Goal: Task Accomplishment & Management: Manage account settings

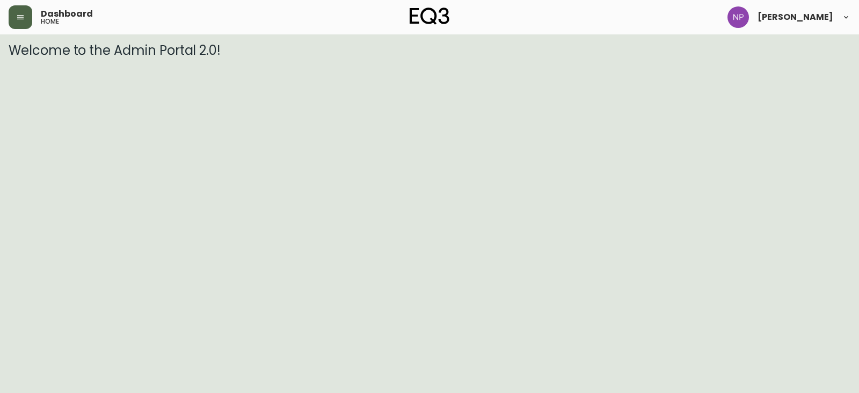
click at [23, 6] on button "button" at bounding box center [21, 17] width 24 height 24
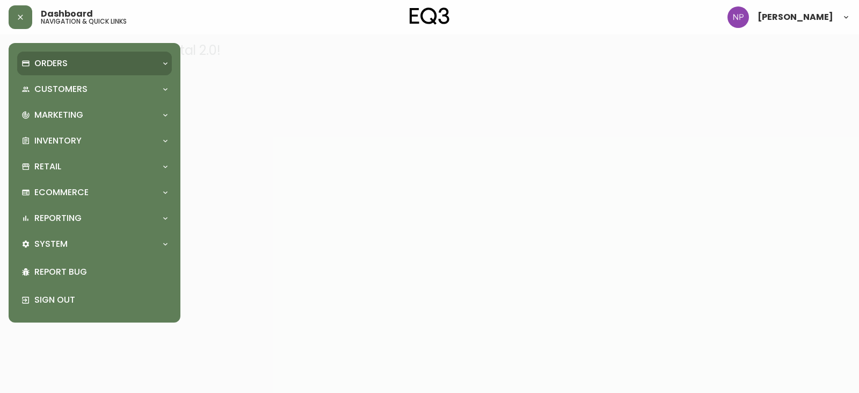
click at [69, 69] on div "Orders" at bounding box center [88, 63] width 135 height 12
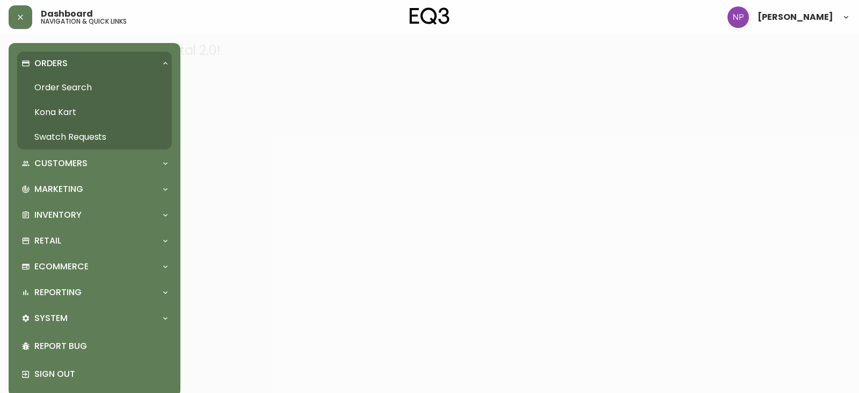
drag, startPoint x: 71, startPoint y: 85, endPoint x: 101, endPoint y: 103, distance: 34.7
click at [71, 85] on link "Order Search" at bounding box center [94, 87] width 155 height 25
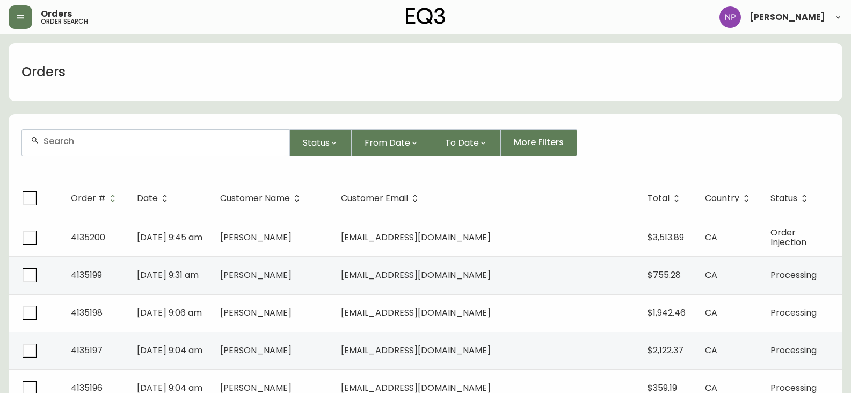
click at [118, 136] on input "text" at bounding box center [161, 141] width 237 height 10
type input "4134914"
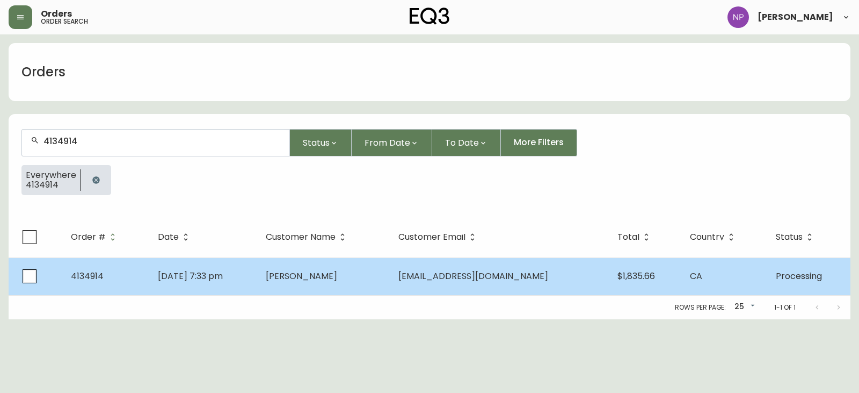
click at [149, 272] on td "[DATE] 7:33 pm" at bounding box center [203, 276] width 108 height 38
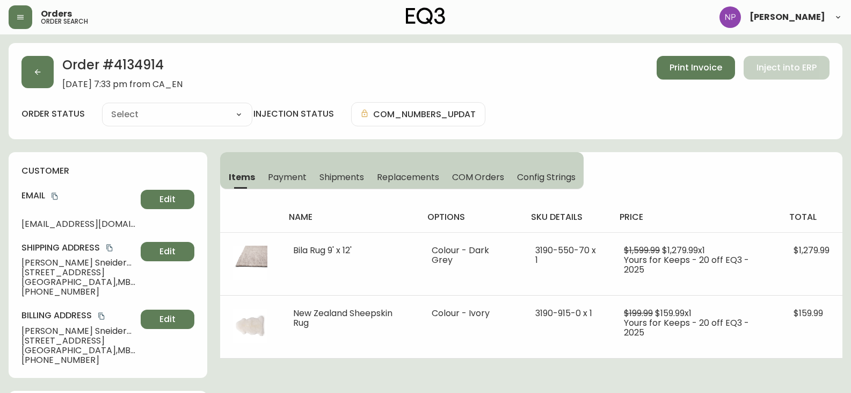
type input "Processing"
select select "PROCESSING"
click at [347, 172] on span "Shipments" at bounding box center [342, 176] width 45 height 11
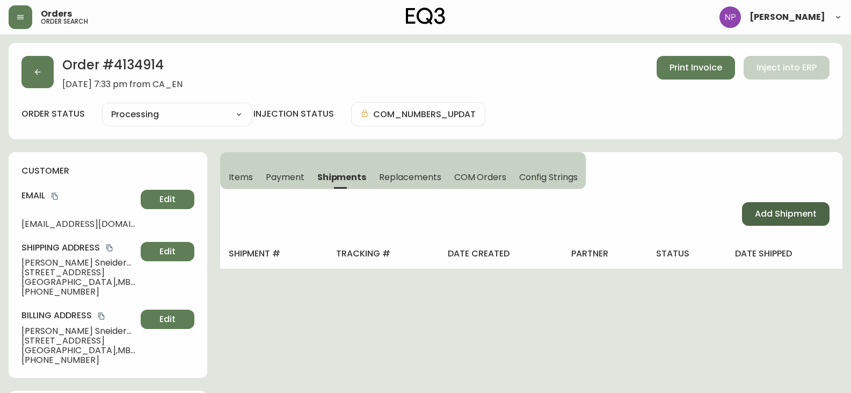
click at [750, 215] on button "Add Shipment" at bounding box center [786, 214] width 88 height 24
select select "PENDING"
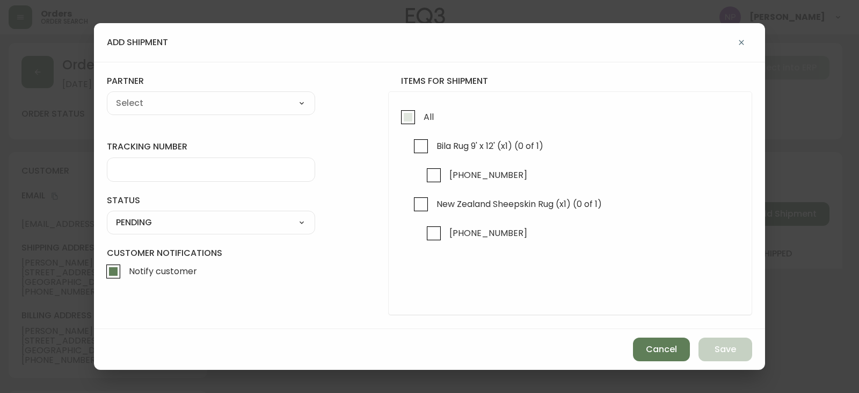
click at [407, 111] on input "All" at bounding box center [408, 117] width 25 height 25
checkbox input "true"
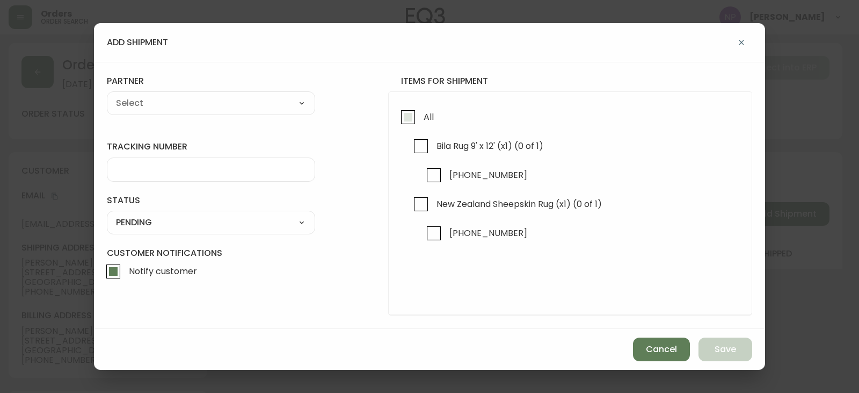
checkbox input "true"
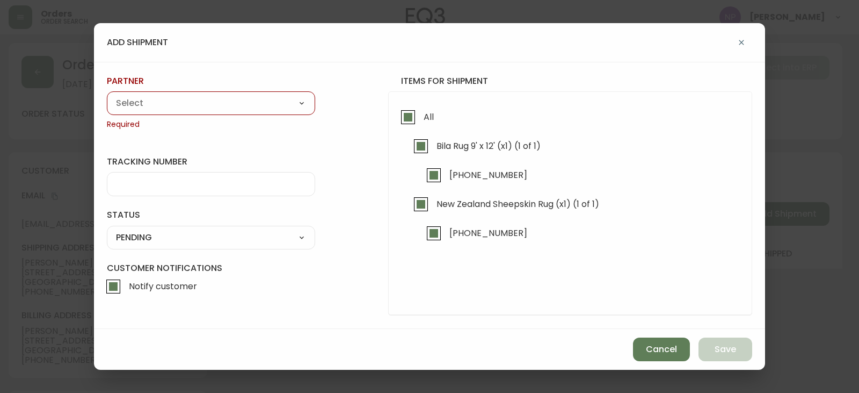
click at [200, 101] on select "A Move to Remember LLC ABF Freight Alero [PERSON_NAME] Canada Post Canpar Expre…" at bounding box center [211, 103] width 208 height 16
select select "cjy0aaf3c01x30166dpi6h6qg"
click at [107, 95] on select "A Move to Remember LLC ABF Freight Alero [PERSON_NAME] Canada Post Canpar Expre…" at bounding box center [211, 103] width 208 height 16
type input "EQ3"
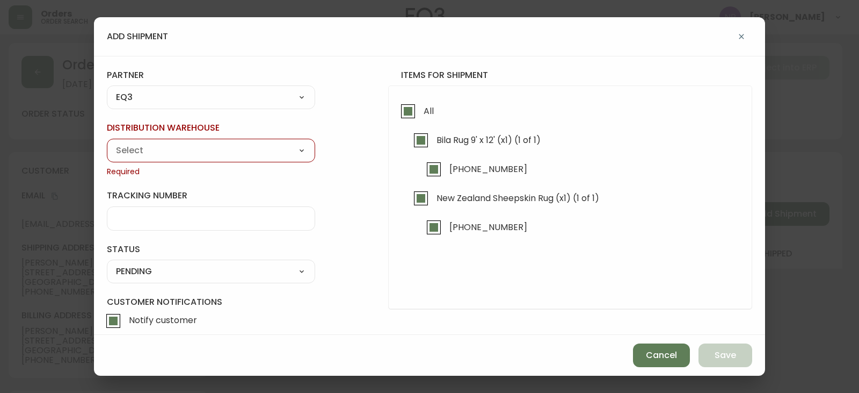
click at [161, 149] on select "Calgary Warehouse GTA Distribution Center [GEOGRAPHIC_DATA] [GEOGRAPHIC_DATA] W…" at bounding box center [211, 150] width 208 height 16
select select "ck98uz8nb00023kl9agli5rk9"
click at [107, 142] on select "Calgary Warehouse GTA Distribution Center [GEOGRAPHIC_DATA] [GEOGRAPHIC_DATA] W…" at bounding box center [211, 150] width 208 height 16
type input "[GEOGRAPHIC_DATA]"
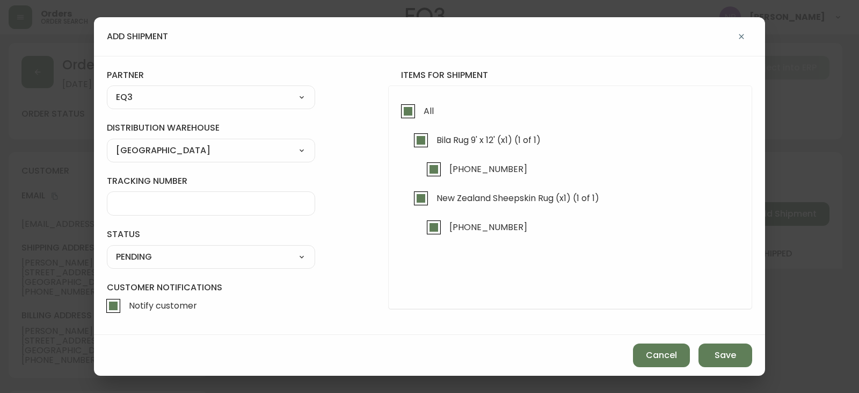
click at [174, 259] on select "SHIPPED PENDING CANCELLED" at bounding box center [211, 257] width 208 height 16
click at [107, 249] on select "SHIPPED PENDING CANCELLED" at bounding box center [211, 257] width 208 height 16
select select "PENDING"
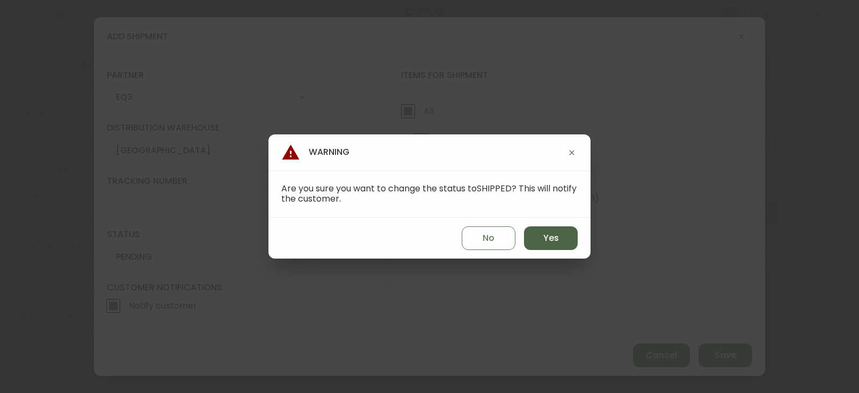
click at [562, 248] on button "Yes" at bounding box center [551, 238] width 54 height 24
type input "SHIPPED"
select select "SHIPPED"
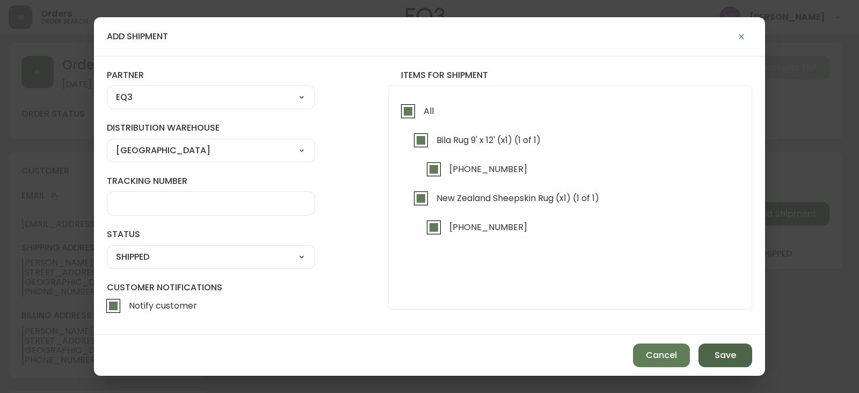
click at [743, 357] on button "Save" at bounding box center [726, 355] width 54 height 24
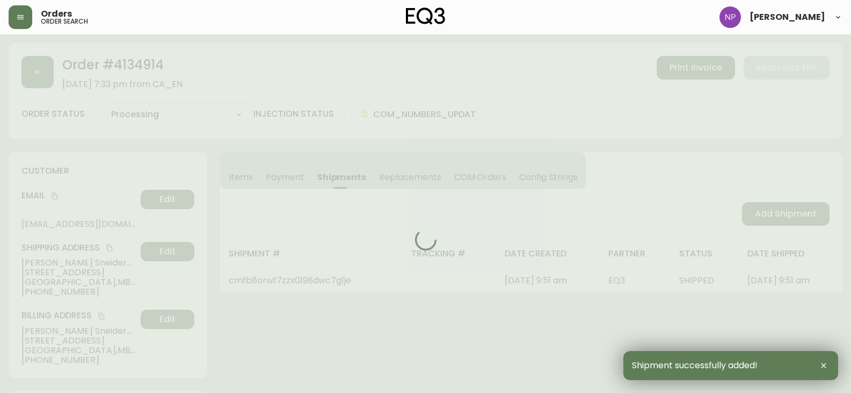
type input "Fully Shipped"
select select "FULLY_SHIPPED"
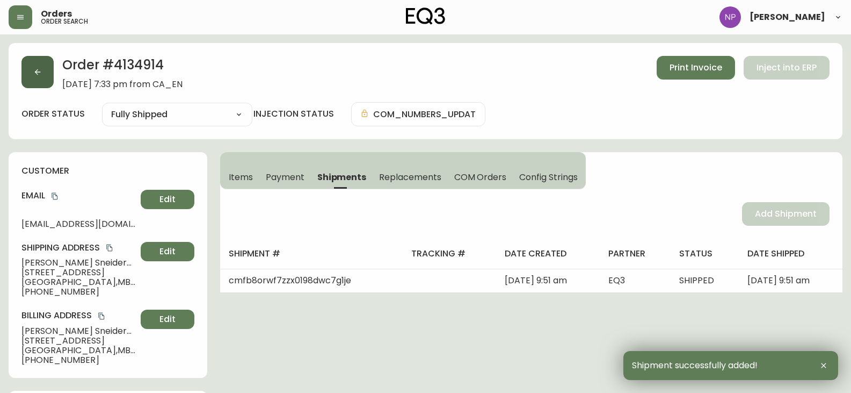
click at [49, 68] on button "button" at bounding box center [37, 72] width 32 height 32
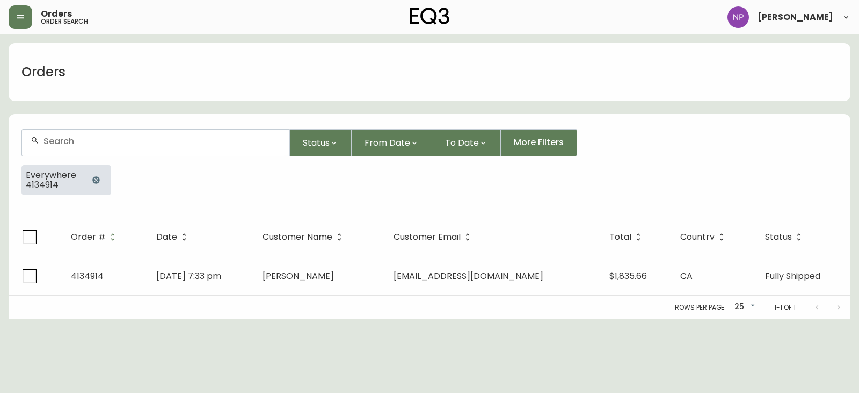
click at [87, 140] on input "text" at bounding box center [161, 141] width 237 height 10
type input "4134916"
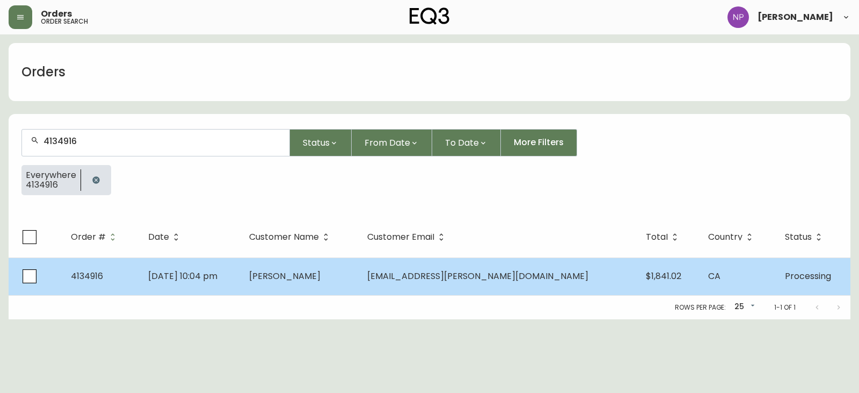
click at [354, 292] on td "[PERSON_NAME]" at bounding box center [300, 276] width 118 height 38
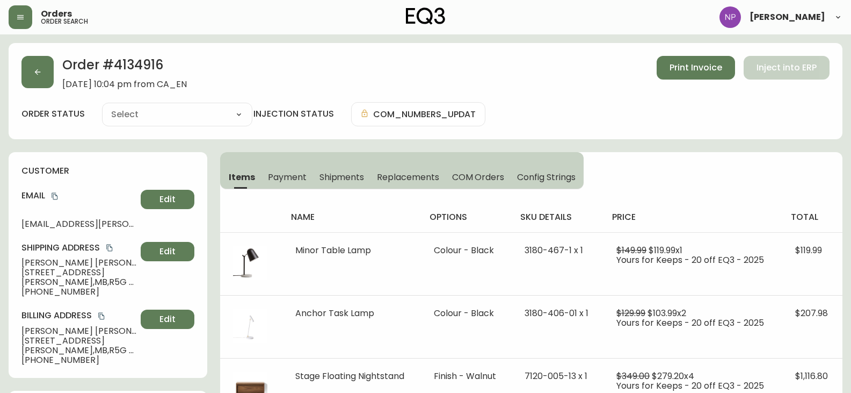
type input "Processing"
select select "PROCESSING"
click at [344, 184] on button "Shipments" at bounding box center [342, 177] width 58 height 24
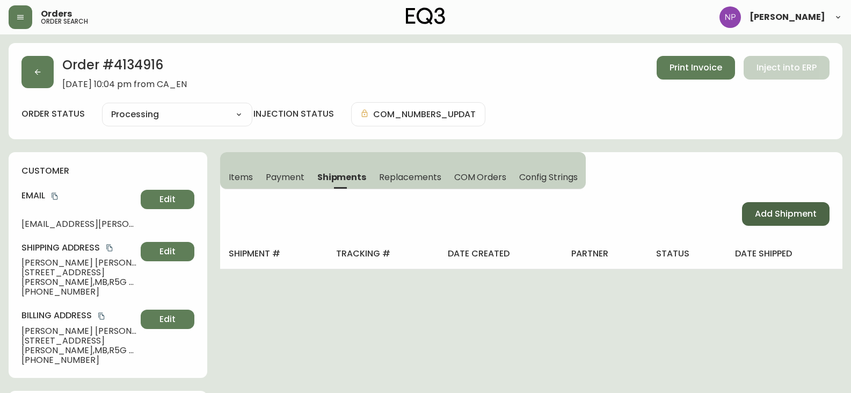
click at [795, 215] on span "Add Shipment" at bounding box center [786, 214] width 62 height 12
select select "PENDING"
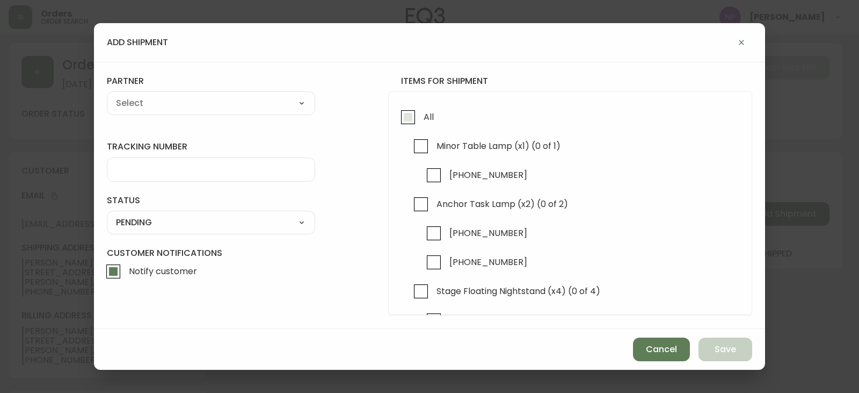
drag, startPoint x: 417, startPoint y: 117, endPoint x: 338, endPoint y: 128, distance: 79.7
click at [416, 117] on input "All" at bounding box center [408, 117] width 25 height 25
checkbox input "true"
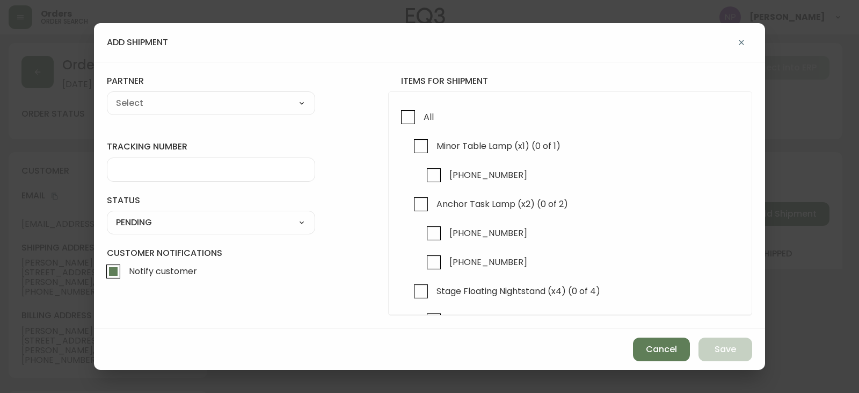
checkbox input "true"
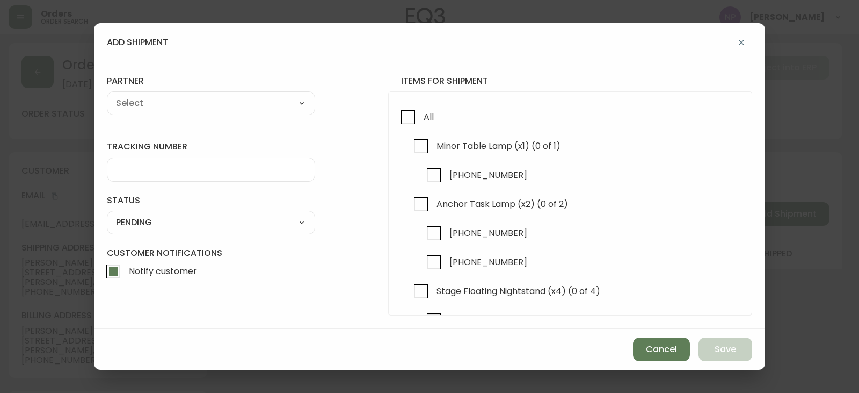
checkbox input "true"
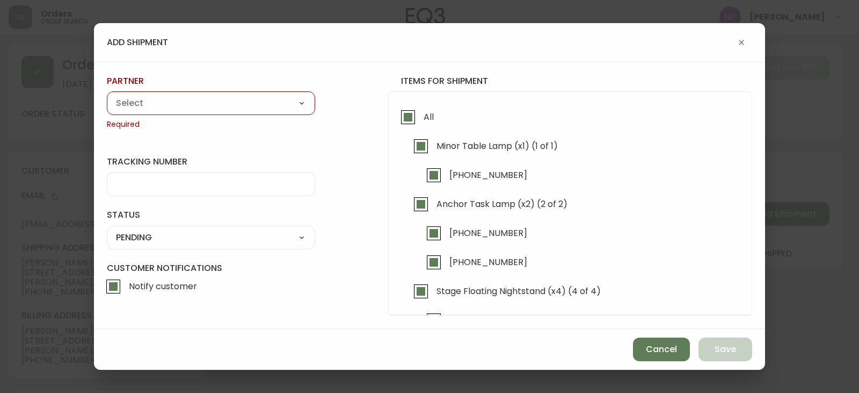
click at [273, 104] on select "A Move to Remember LLC ABF Freight Alero [PERSON_NAME] Canada Post Canpar Expre…" at bounding box center [211, 103] width 208 height 16
select select "cjy0aaf3c01x30166dpi6h6qg"
click at [107, 95] on select "A Move to Remember LLC ABF Freight Alero [PERSON_NAME] Canada Post Canpar Expre…" at bounding box center [211, 103] width 208 height 16
type input "EQ3"
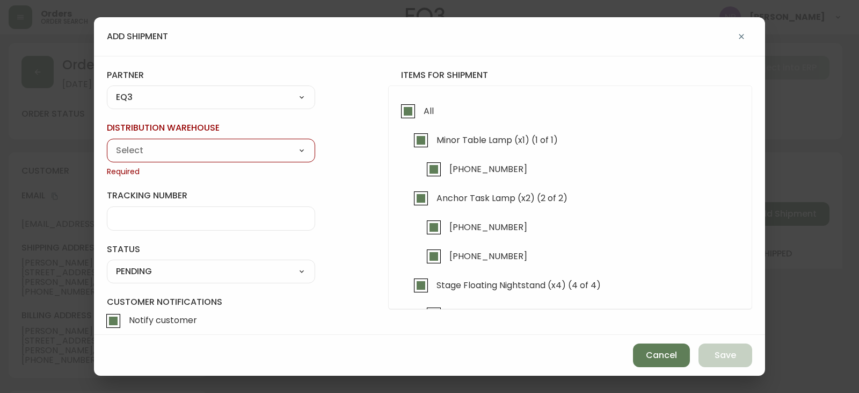
click at [157, 155] on select "Calgary Warehouse GTA Distribution Center [GEOGRAPHIC_DATA] [GEOGRAPHIC_DATA] W…" at bounding box center [211, 150] width 208 height 16
select select "ck98uz8nb00023kl9agli5rk9"
click at [107, 142] on select "Calgary Warehouse GTA Distribution Center [GEOGRAPHIC_DATA] [GEOGRAPHIC_DATA] W…" at bounding box center [211, 150] width 208 height 16
type input "[GEOGRAPHIC_DATA]"
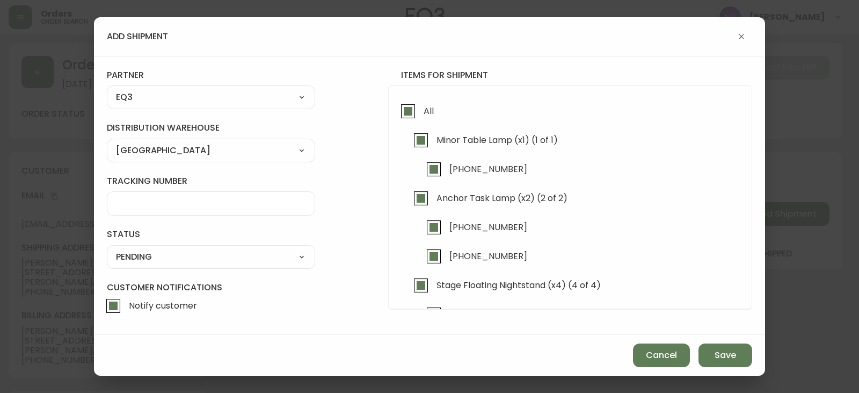
click at [160, 259] on select "SHIPPED PENDING CANCELLED" at bounding box center [211, 257] width 208 height 16
click at [107, 249] on select "SHIPPED PENDING CANCELLED" at bounding box center [211, 257] width 208 height 16
select select "PENDING"
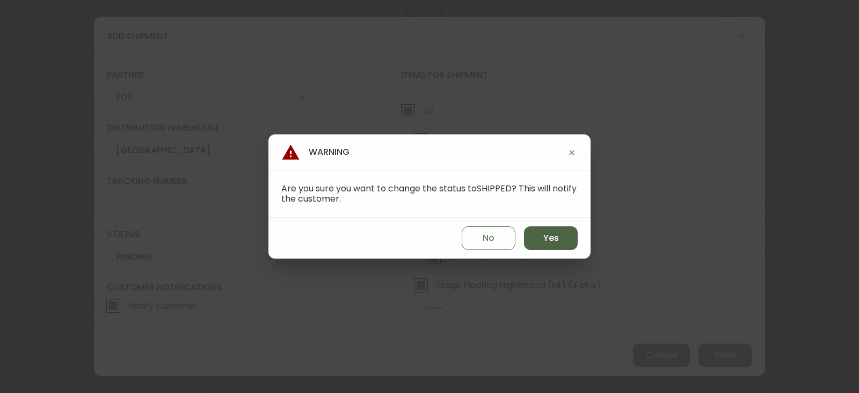
click at [553, 233] on span "Yes" at bounding box center [551, 238] width 16 height 12
type input "SHIPPED"
select select "SHIPPED"
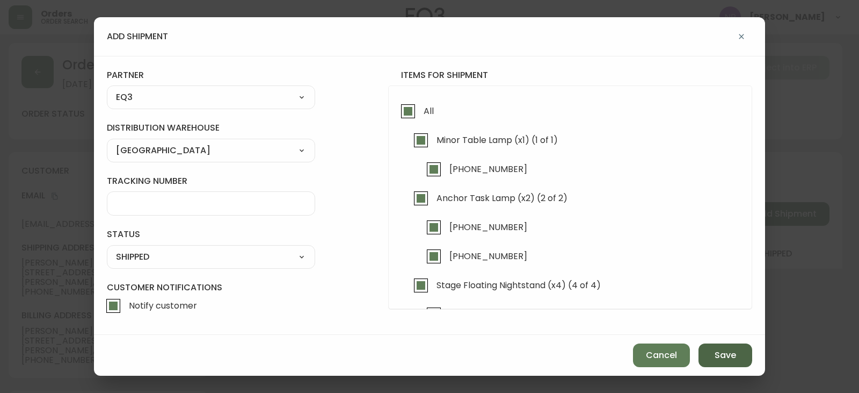
click at [725, 354] on span "Save" at bounding box center [725, 355] width 21 height 12
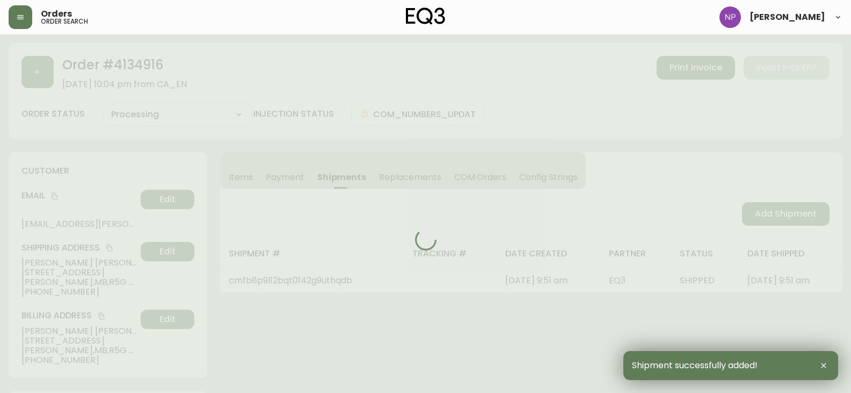
type input "Fully Shipped"
select select "FULLY_SHIPPED"
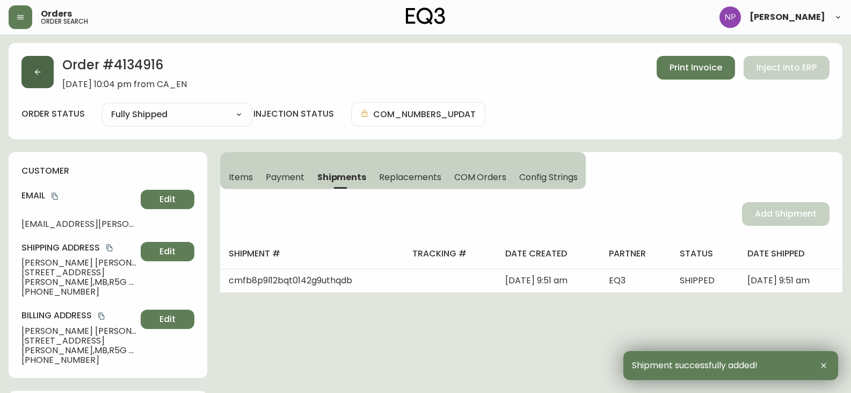
click at [41, 70] on icon "button" at bounding box center [37, 72] width 9 height 9
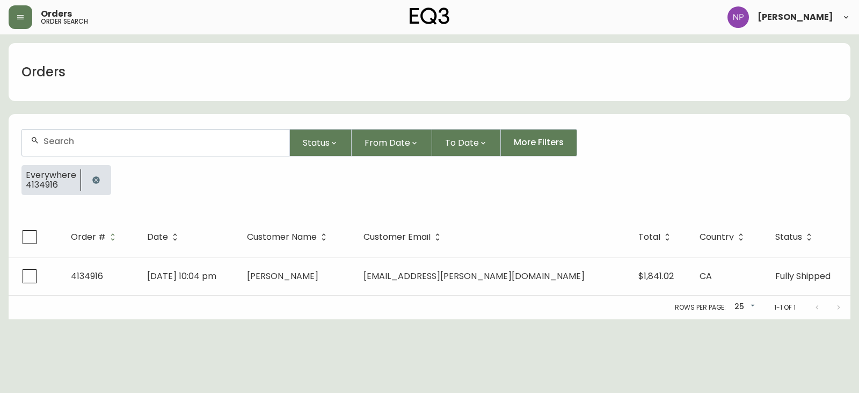
click at [82, 145] on input "text" at bounding box center [161, 141] width 237 height 10
type input "4135064"
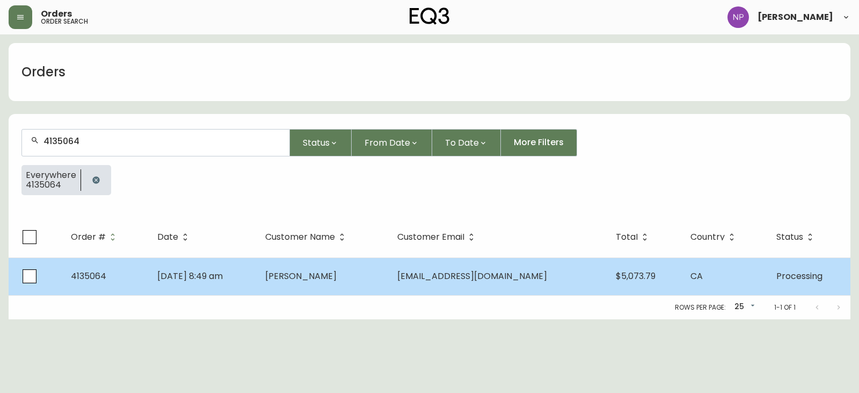
click at [173, 280] on span "[DATE] 8:49 am" at bounding box center [190, 276] width 66 height 12
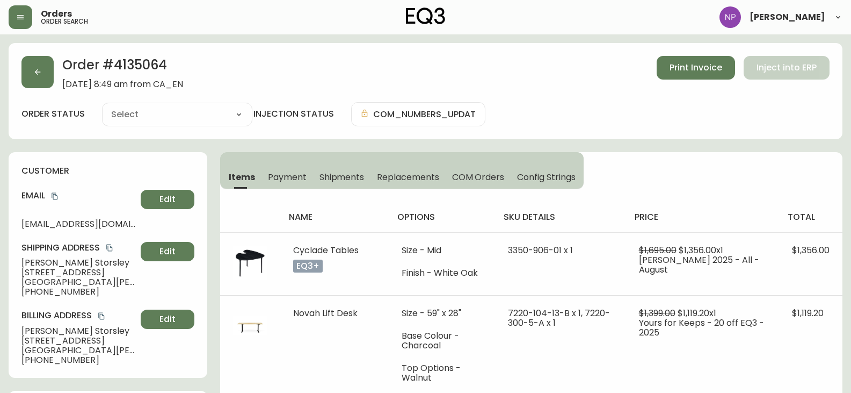
type input "Processing"
select select "PROCESSING"
click at [329, 165] on button "Shipments" at bounding box center [342, 177] width 58 height 24
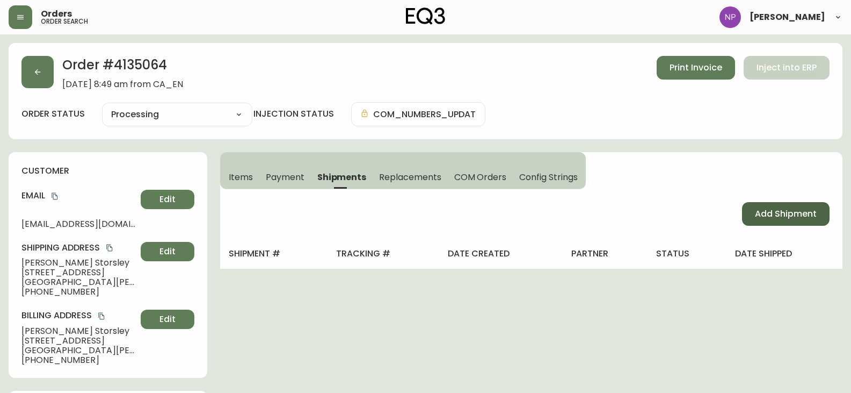
click at [783, 214] on span "Add Shipment" at bounding box center [786, 214] width 62 height 12
select select "PENDING"
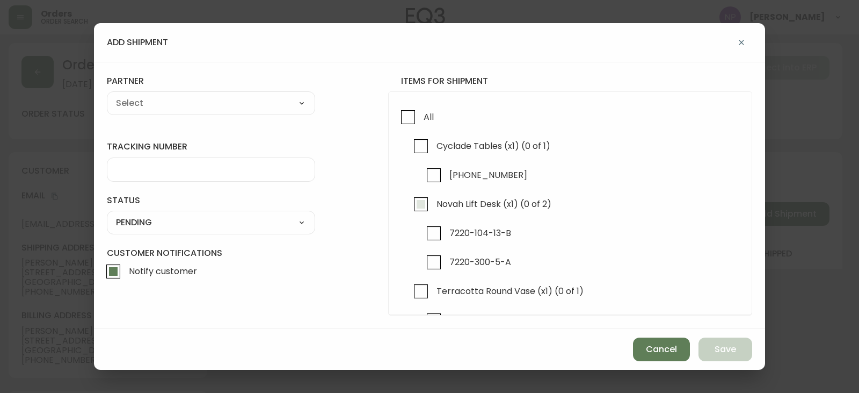
click at [421, 205] on input "Novah Lift Desk (x1) (0 of 2)" at bounding box center [421, 204] width 25 height 25
checkbox input "true"
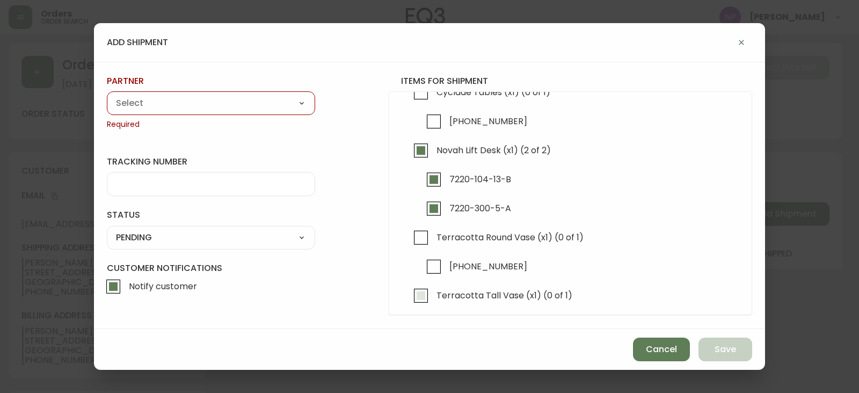
scroll to position [107, 0]
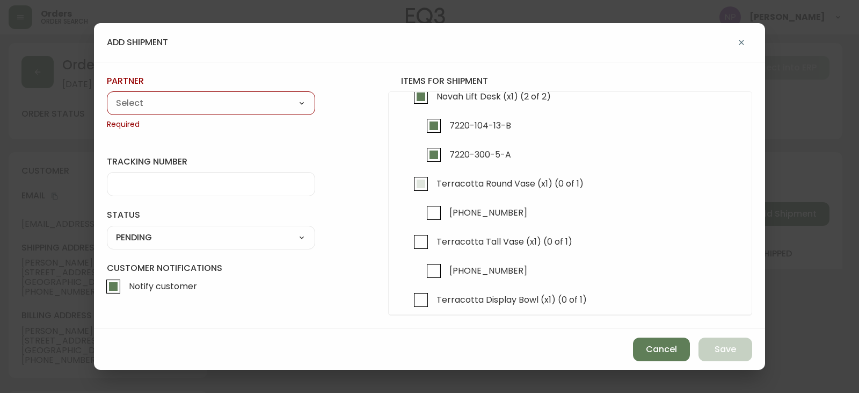
click at [427, 182] on input "Terracotta Round Vase (x1) (0 of 1)" at bounding box center [421, 183] width 25 height 25
checkbox input "true"
click at [431, 247] on input "Terracotta Tall Vase (x1) (0 of 1)" at bounding box center [421, 241] width 25 height 25
checkbox input "true"
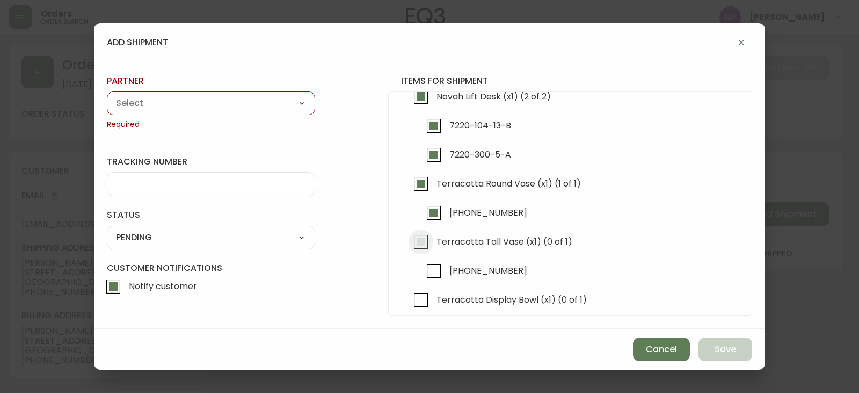
checkbox input "true"
click at [430, 292] on input "Terracotta Display Bowl (x1) (0 of 1)" at bounding box center [421, 299] width 25 height 25
checkbox input "true"
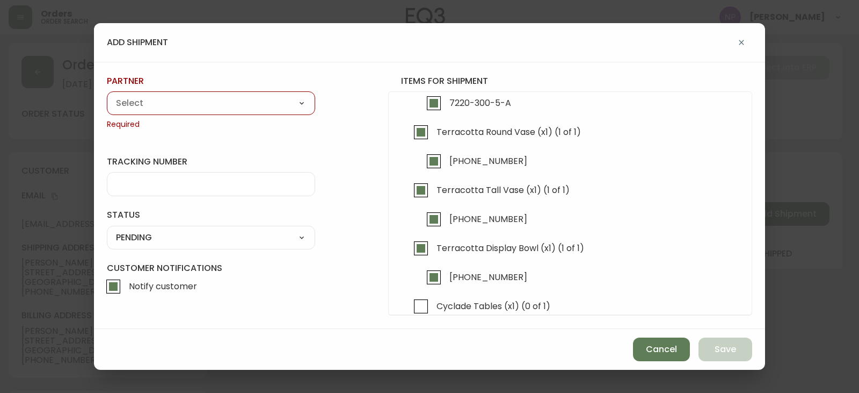
scroll to position [205, 0]
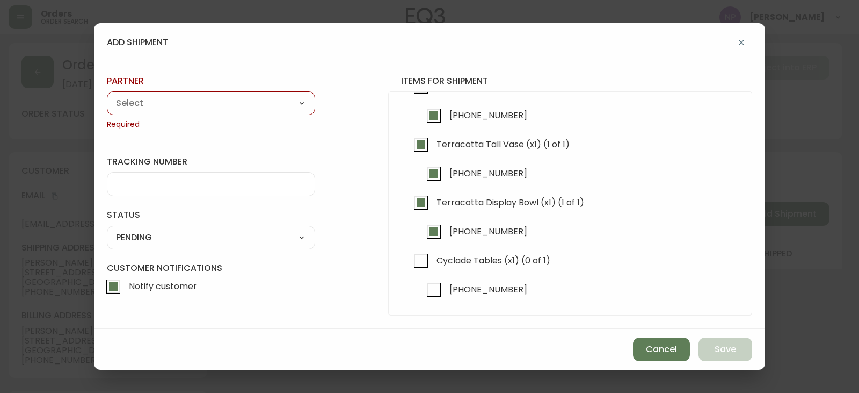
click at [143, 105] on select "A Move to Remember LLC ABF Freight Alero [PERSON_NAME] Canada Post Canpar Expre…" at bounding box center [211, 103] width 208 height 16
select select "cjy0aaf3c01x30166dpi6h6qg"
click at [107, 95] on select "A Move to Remember LLC ABF Freight Alero [PERSON_NAME] Canada Post Canpar Expre…" at bounding box center [211, 103] width 208 height 16
type input "EQ3"
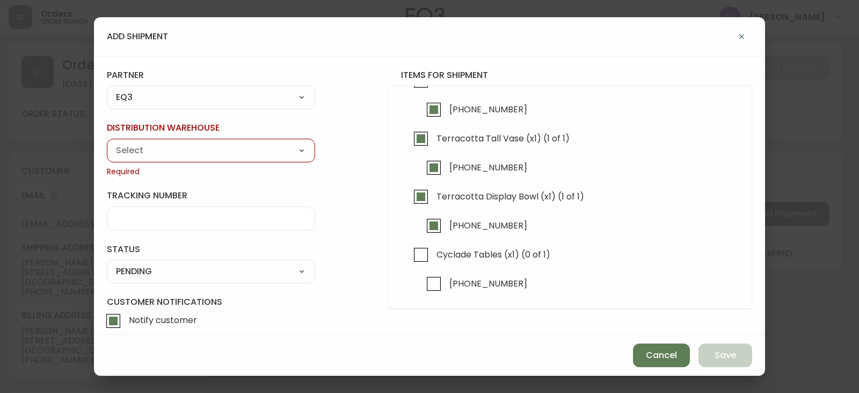
click at [187, 147] on select "Calgary Warehouse GTA Distribution Center [GEOGRAPHIC_DATA] [GEOGRAPHIC_DATA] W…" at bounding box center [211, 150] width 208 height 16
select select "ck98uz8nb00023kl9agli5rk9"
click at [107, 142] on select "Calgary Warehouse GTA Distribution Center [GEOGRAPHIC_DATA] [GEOGRAPHIC_DATA] W…" at bounding box center [211, 150] width 208 height 16
type input "[GEOGRAPHIC_DATA]"
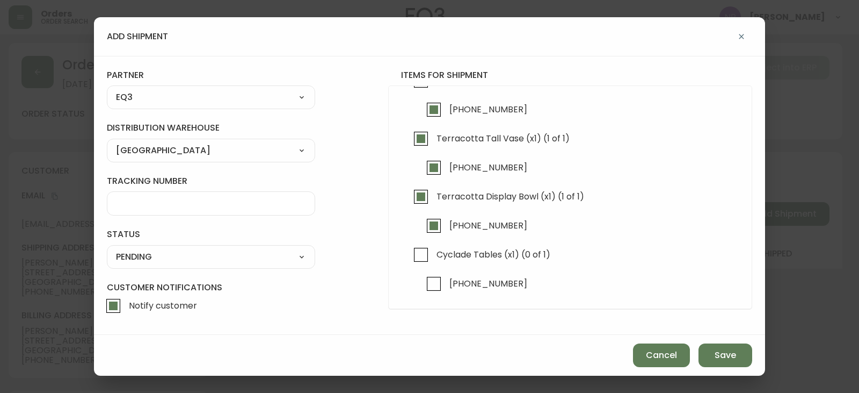
click at [169, 264] on select "SHIPPED PENDING CANCELLED" at bounding box center [211, 257] width 208 height 16
click at [107, 249] on select "SHIPPED PENDING CANCELLED" at bounding box center [211, 257] width 208 height 16
select select "PENDING"
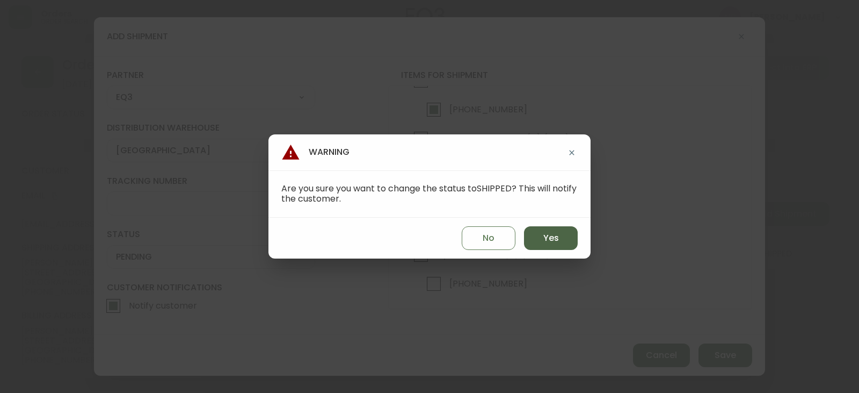
click at [544, 233] on span "Yes" at bounding box center [551, 238] width 16 height 12
type input "SHIPPED"
select select "SHIPPED"
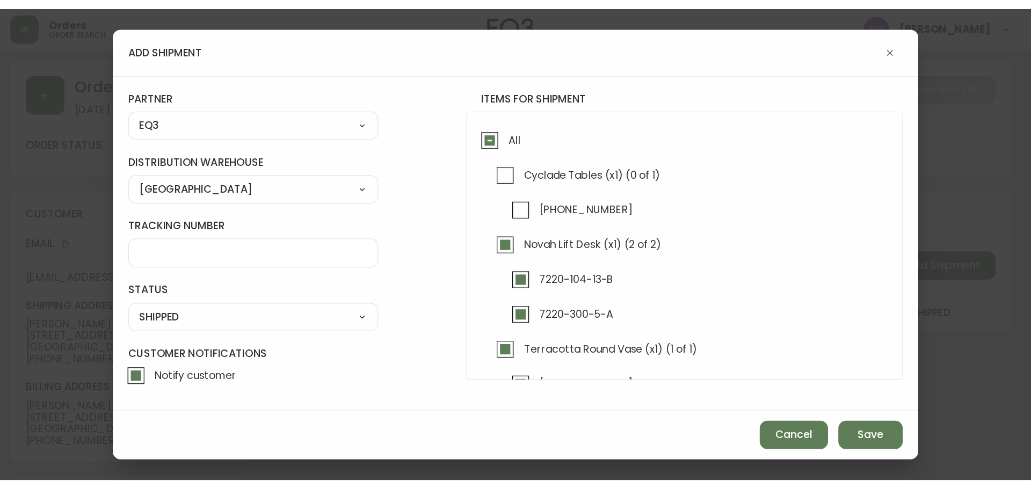
scroll to position [0, 0]
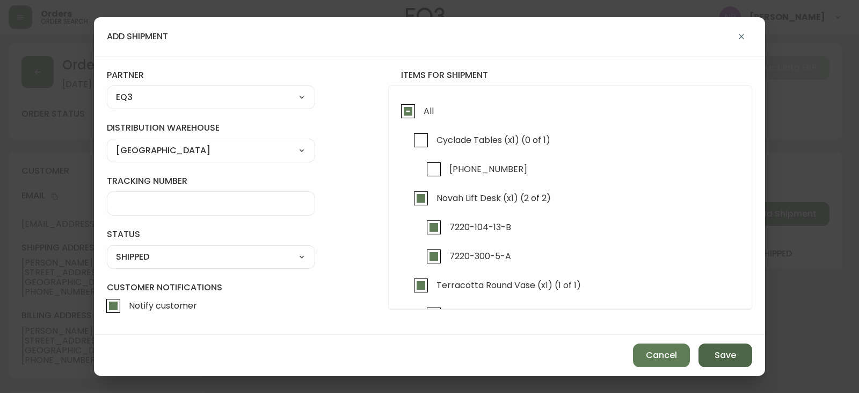
click at [717, 360] on span "Save" at bounding box center [725, 355] width 21 height 12
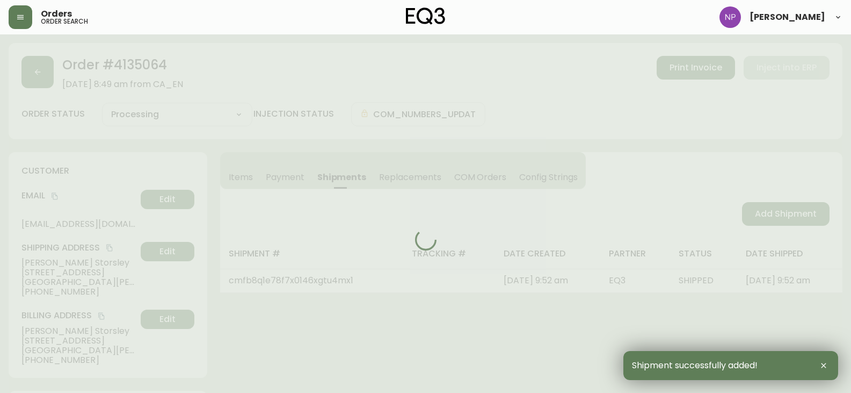
type input "Partially Shipped"
select select "PARTIALLY_SHIPPED"
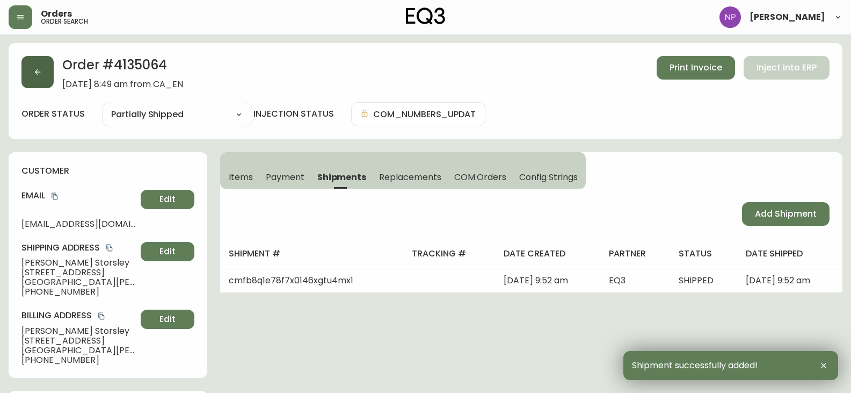
click at [45, 76] on button "button" at bounding box center [37, 72] width 32 height 32
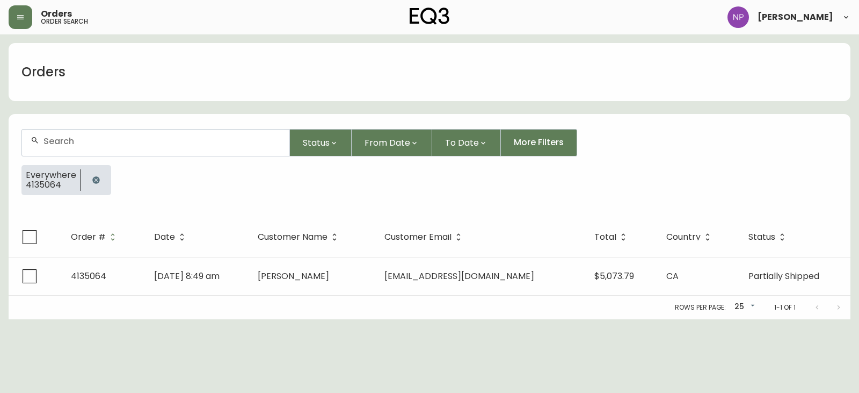
click at [75, 139] on input "text" at bounding box center [161, 141] width 237 height 10
type input "4135193"
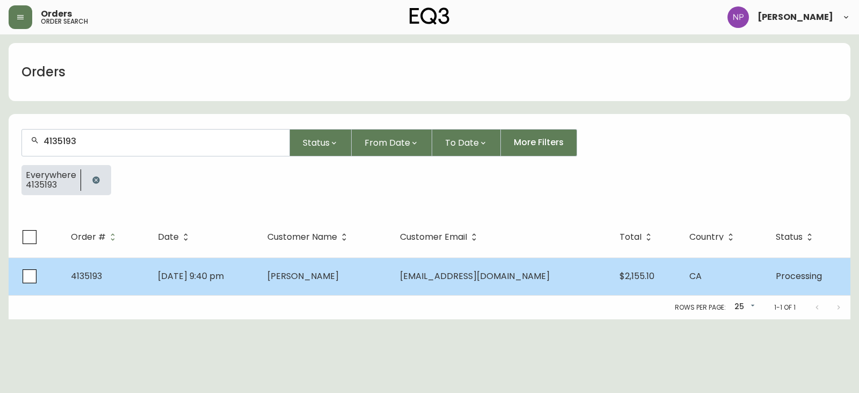
click at [103, 258] on td "4135193" at bounding box center [105, 276] width 87 height 38
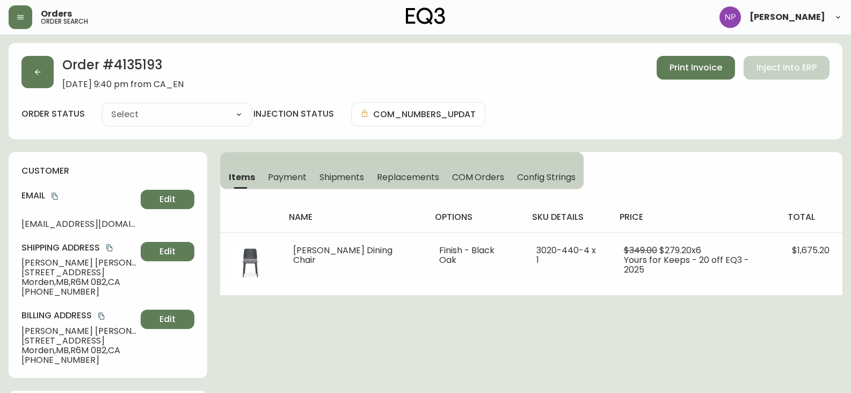
type input "Processing"
select select "PROCESSING"
click at [351, 170] on button "Shipments" at bounding box center [342, 177] width 58 height 24
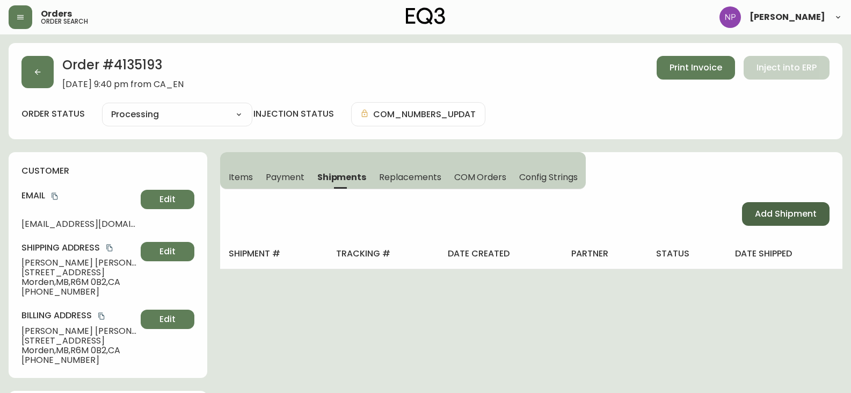
click at [765, 207] on button "Add Shipment" at bounding box center [786, 214] width 88 height 24
select select "PENDING"
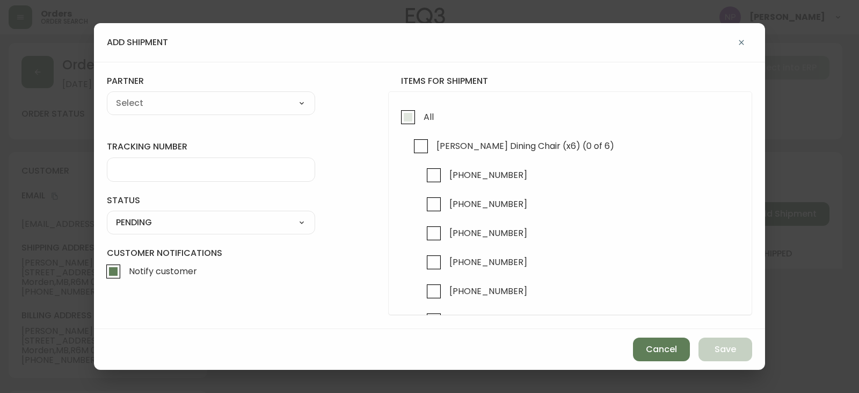
click at [407, 122] on input "All" at bounding box center [408, 117] width 25 height 25
checkbox input "true"
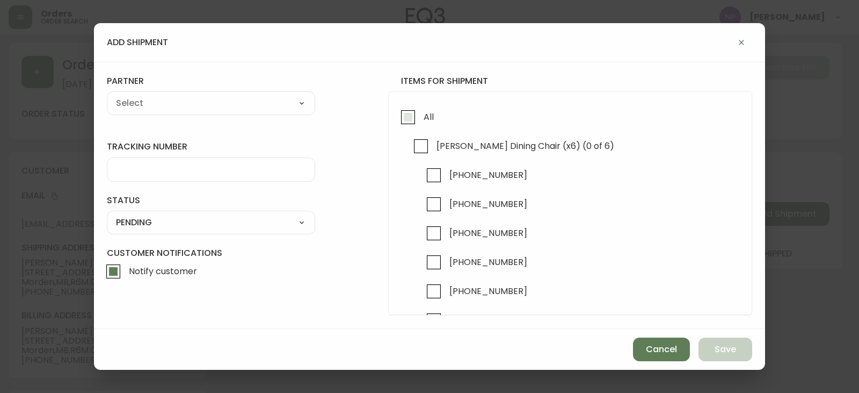
checkbox input "true"
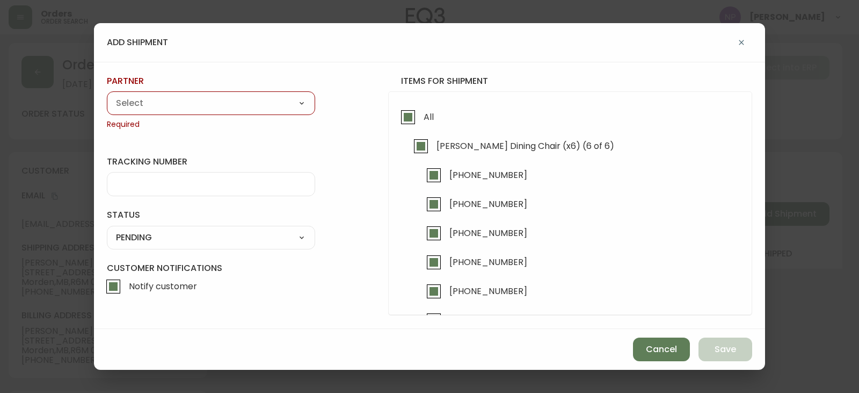
click at [244, 100] on select "A Move to Remember LLC ABF Freight Alero [PERSON_NAME] Canada Post Canpar Expre…" at bounding box center [211, 103] width 208 height 16
select select "cjy0aaf3c01x30166dpi6h6qg"
click at [107, 95] on select "A Move to Remember LLC ABF Freight Alero [PERSON_NAME] Canada Post Canpar Expre…" at bounding box center [211, 103] width 208 height 16
type input "EQ3"
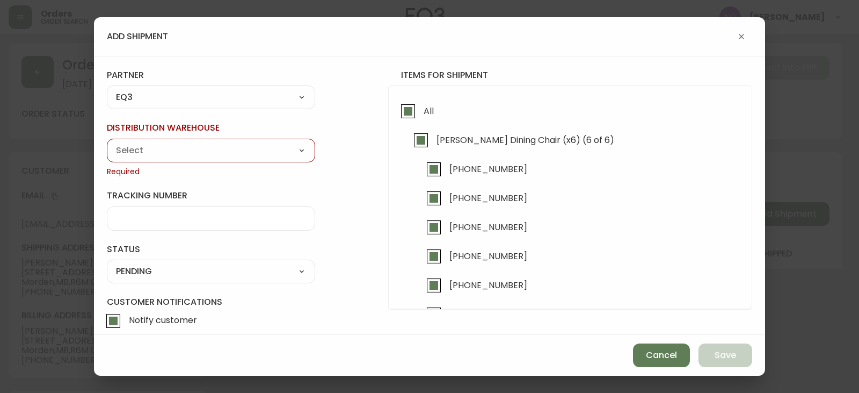
click at [168, 149] on select "Calgary Warehouse GTA Distribution Center [GEOGRAPHIC_DATA] [GEOGRAPHIC_DATA] W…" at bounding box center [211, 150] width 208 height 16
select select "ck98uz8nb00023kl9agli5rk9"
click at [107, 142] on select "Calgary Warehouse GTA Distribution Center [GEOGRAPHIC_DATA] [GEOGRAPHIC_DATA] W…" at bounding box center [211, 150] width 208 height 16
type input "[GEOGRAPHIC_DATA]"
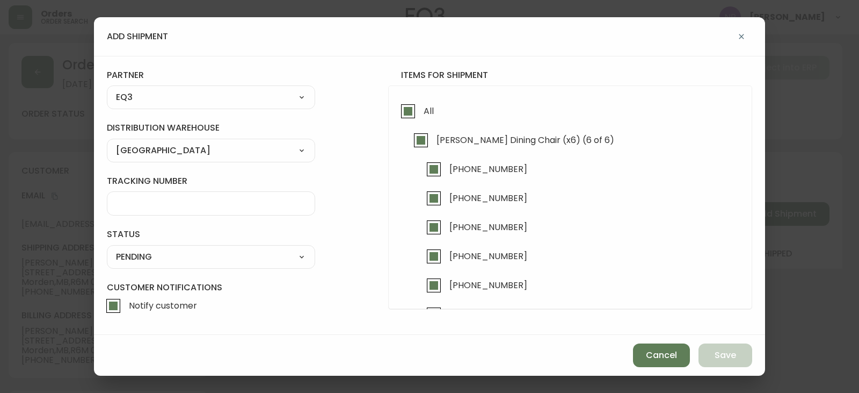
click at [170, 258] on select "SHIPPED PENDING CANCELLED" at bounding box center [211, 257] width 208 height 16
click at [107, 249] on select "SHIPPED PENDING CANCELLED" at bounding box center [211, 257] width 208 height 16
select select "PENDING"
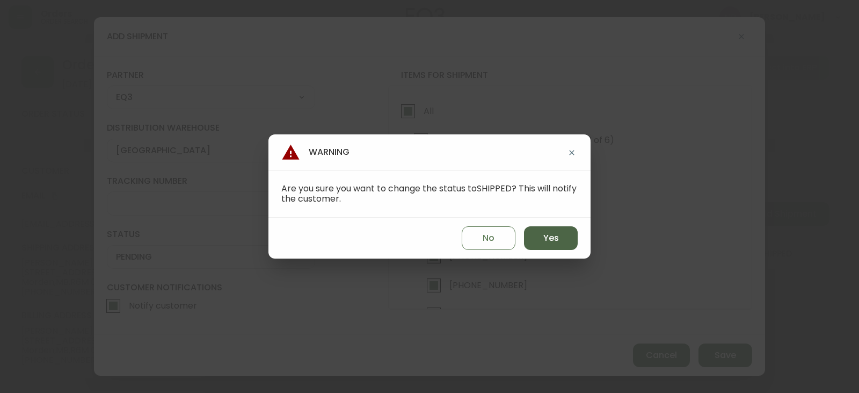
click at [561, 239] on button "Yes" at bounding box center [551, 238] width 54 height 24
type input "SHIPPED"
select select "SHIPPED"
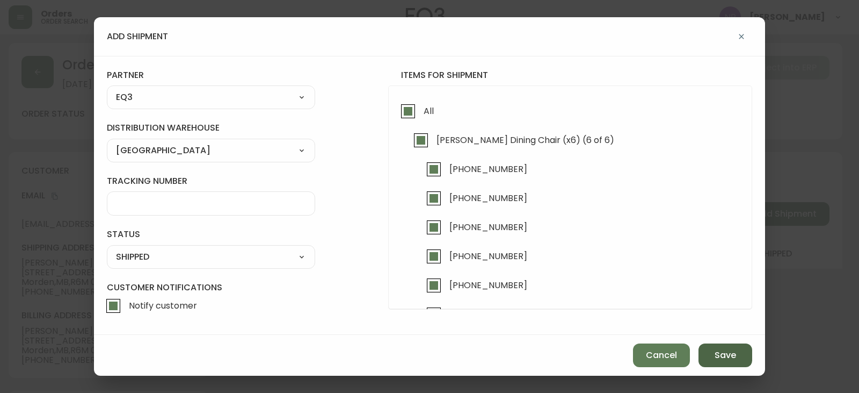
click at [736, 362] on button "Save" at bounding box center [726, 355] width 54 height 24
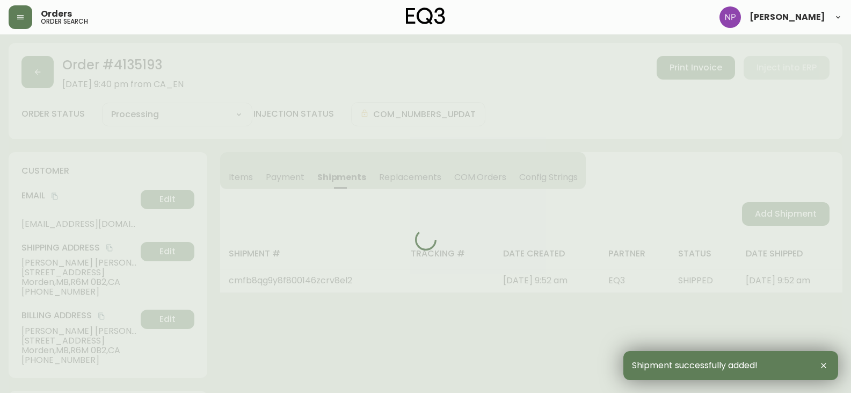
type input "Fully Shipped"
select select "FULLY_SHIPPED"
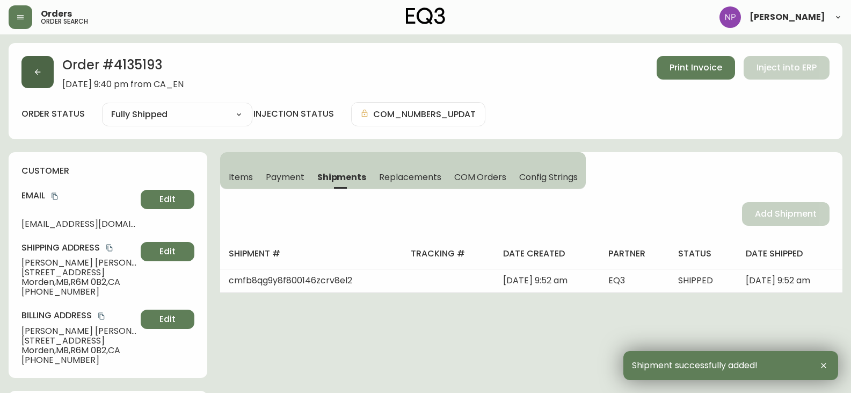
click at [45, 73] on button "button" at bounding box center [37, 72] width 32 height 32
